Goal: Task Accomplishment & Management: Manage account settings

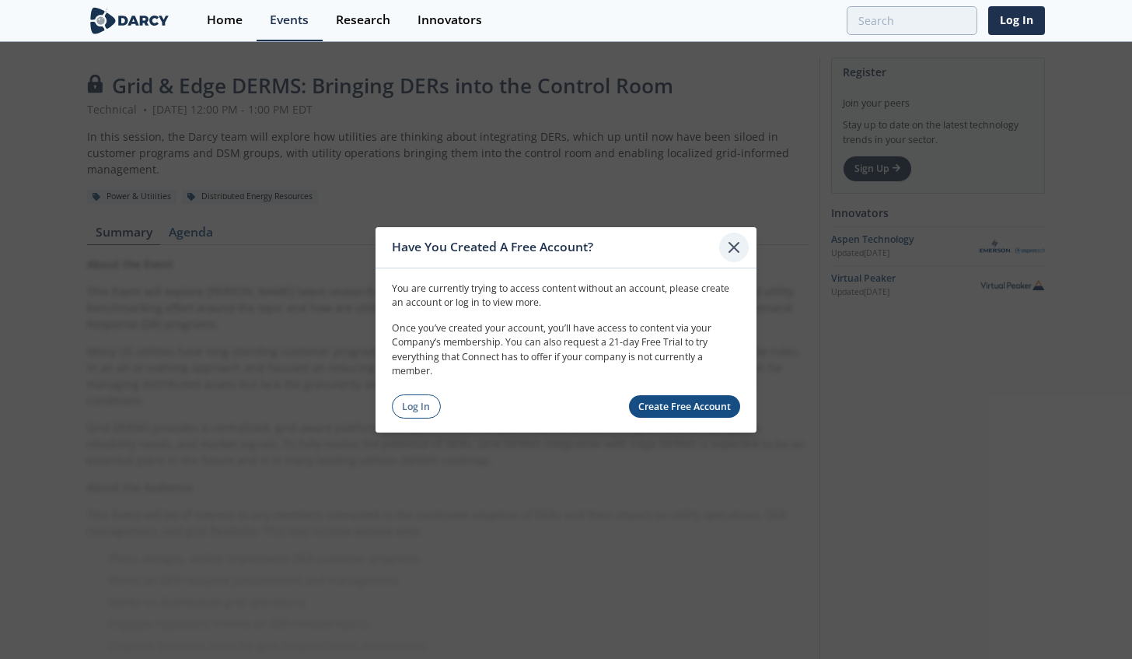
click at [728, 245] on icon at bounding box center [734, 246] width 19 height 19
click at [422, 404] on link "Log In" at bounding box center [416, 406] width 49 height 24
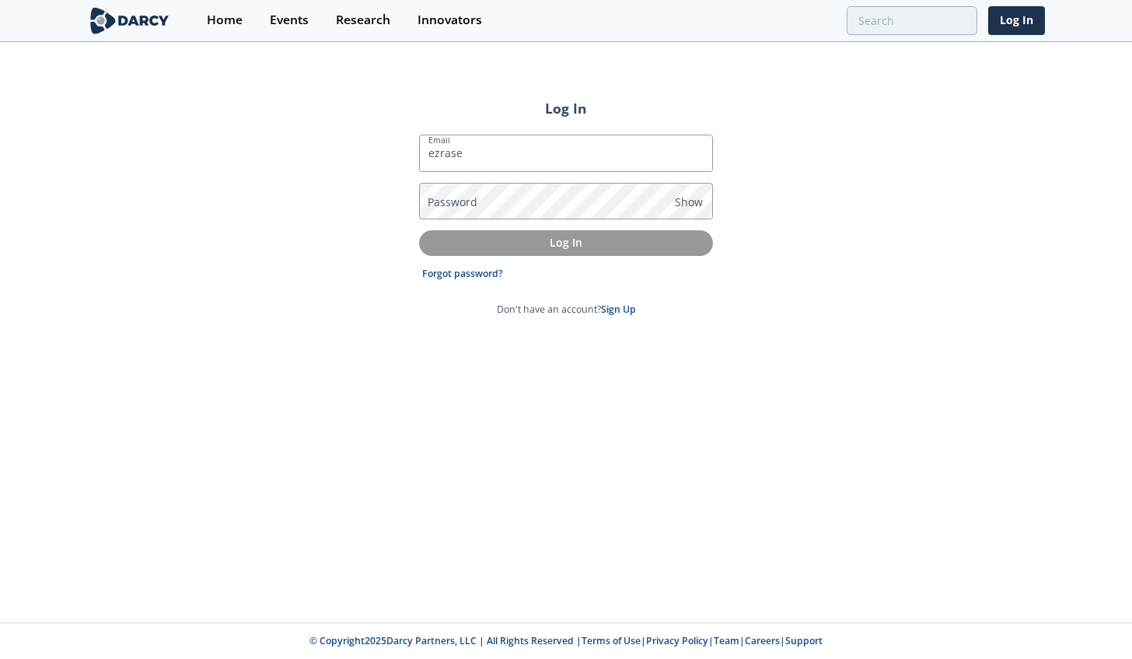
type input "[EMAIL_ADDRESS][DOMAIN_NAME]"
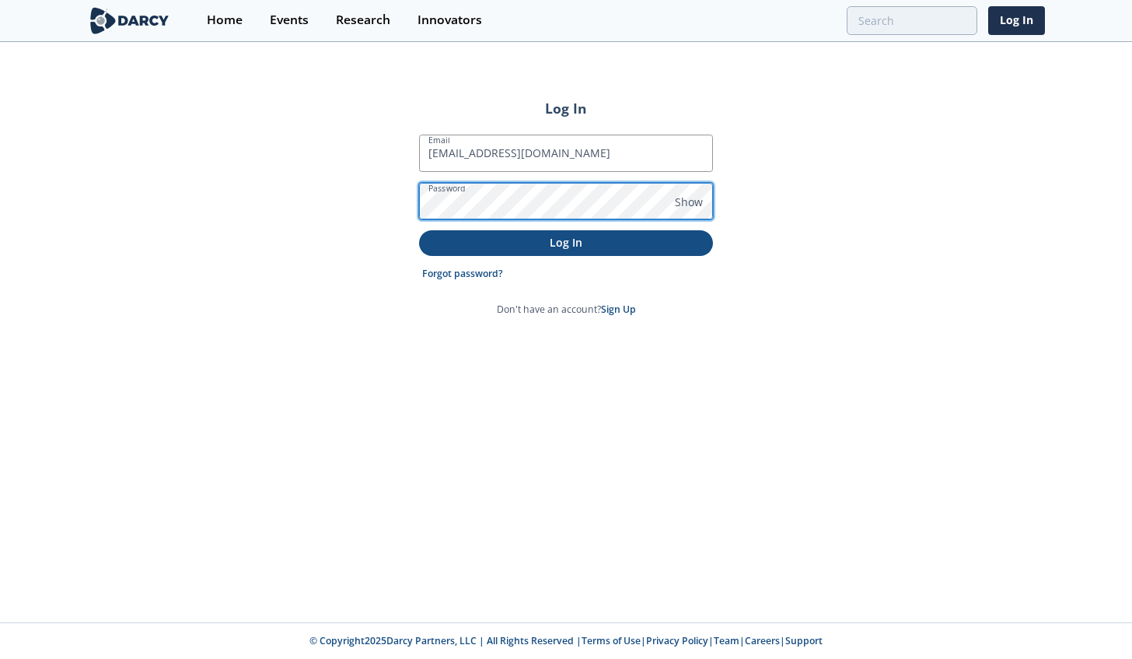
click at [419, 230] on button "Log In" at bounding box center [566, 243] width 294 height 26
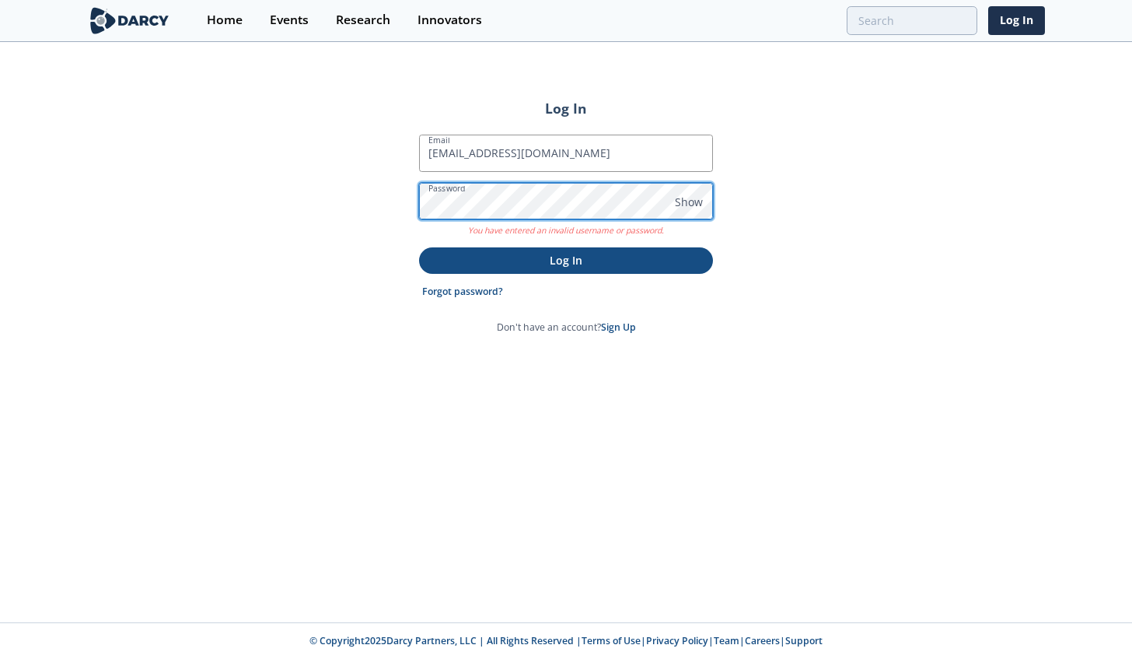
click at [308, 193] on div "Log In Email [EMAIL_ADDRESS][DOMAIN_NAME] Password Show You have entered an inv…" at bounding box center [566, 333] width 1132 height 579
click at [419, 247] on button "Log In" at bounding box center [566, 260] width 294 height 26
click at [331, 229] on div "Log In Email [EMAIL_ADDRESS][DOMAIN_NAME] Password Show You have entered an inv…" at bounding box center [566, 333] width 1132 height 579
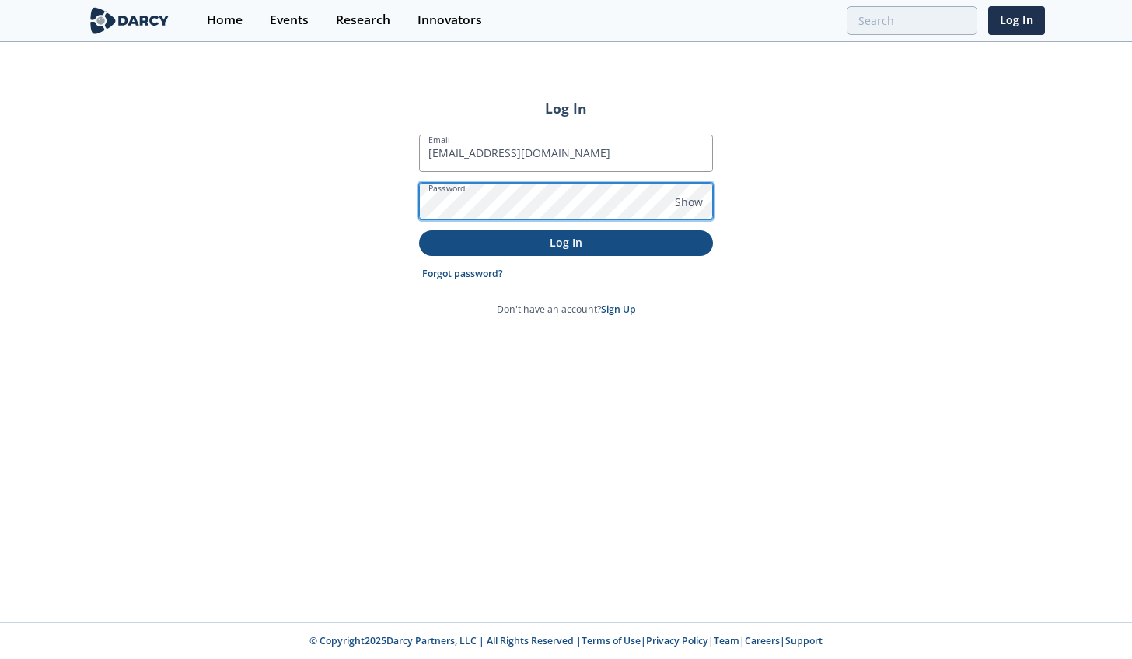
click at [419, 230] on button "Log In" at bounding box center [566, 243] width 294 height 26
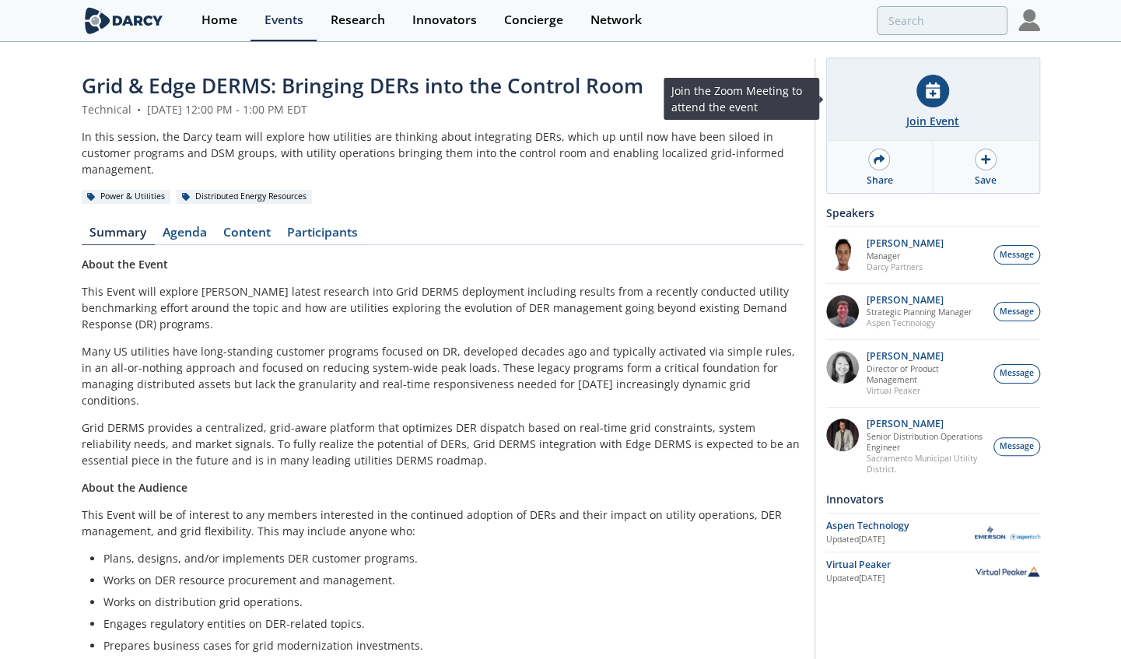
click at [925, 96] on icon at bounding box center [932, 90] width 14 height 16
